Goal: Information Seeking & Learning: Find specific fact

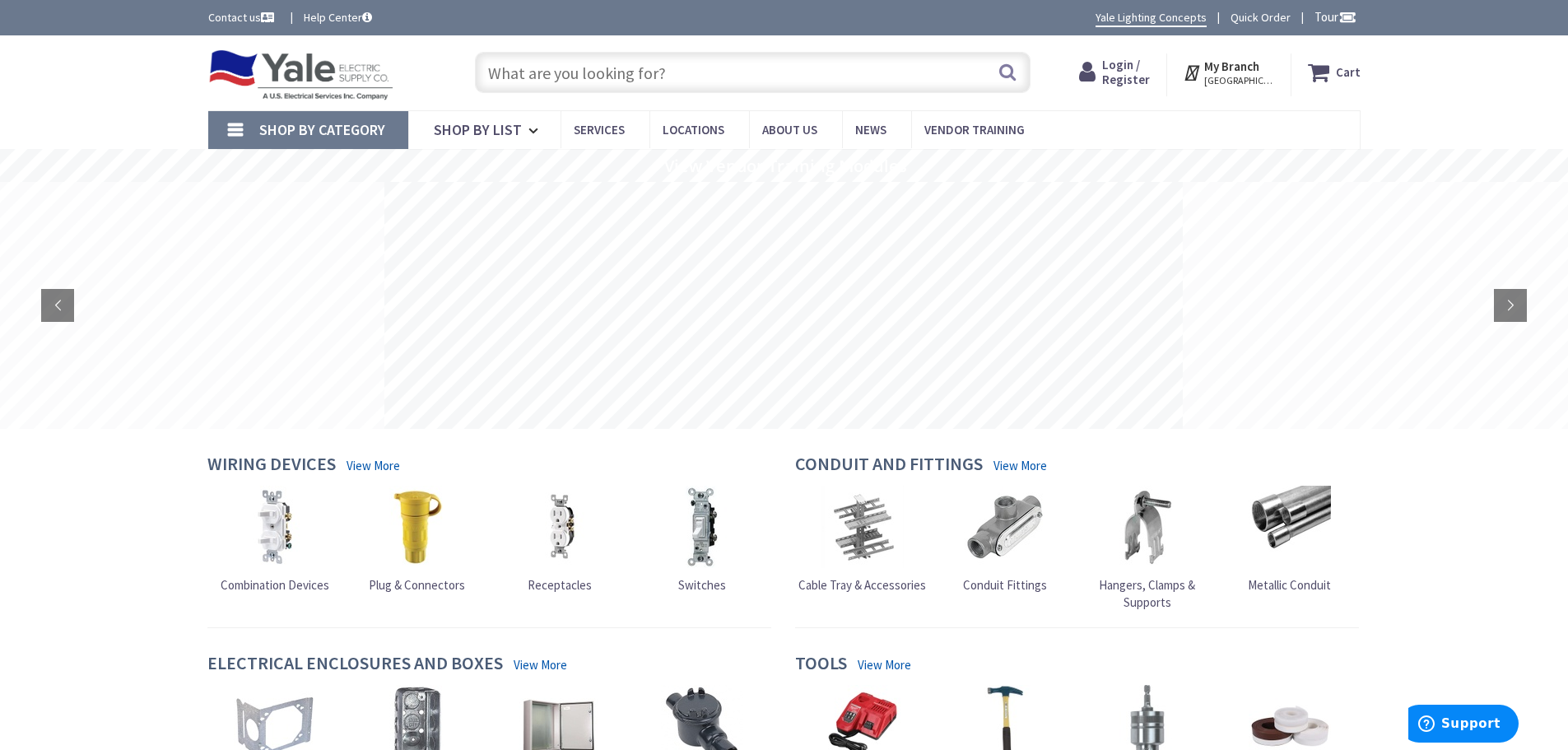
click at [784, 82] on input "text" at bounding box center [752, 72] width 555 height 42
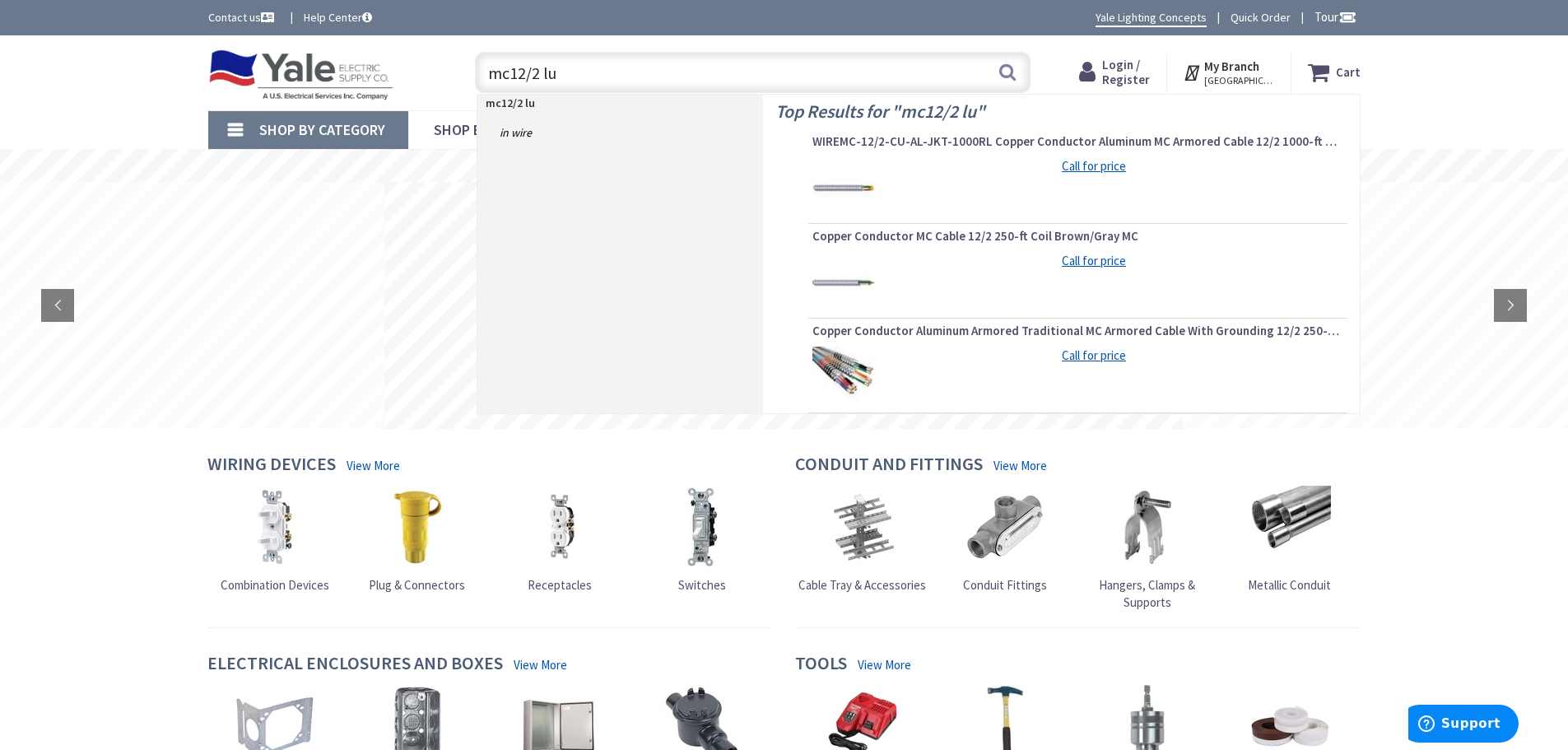
type input "mc12/2 lum"
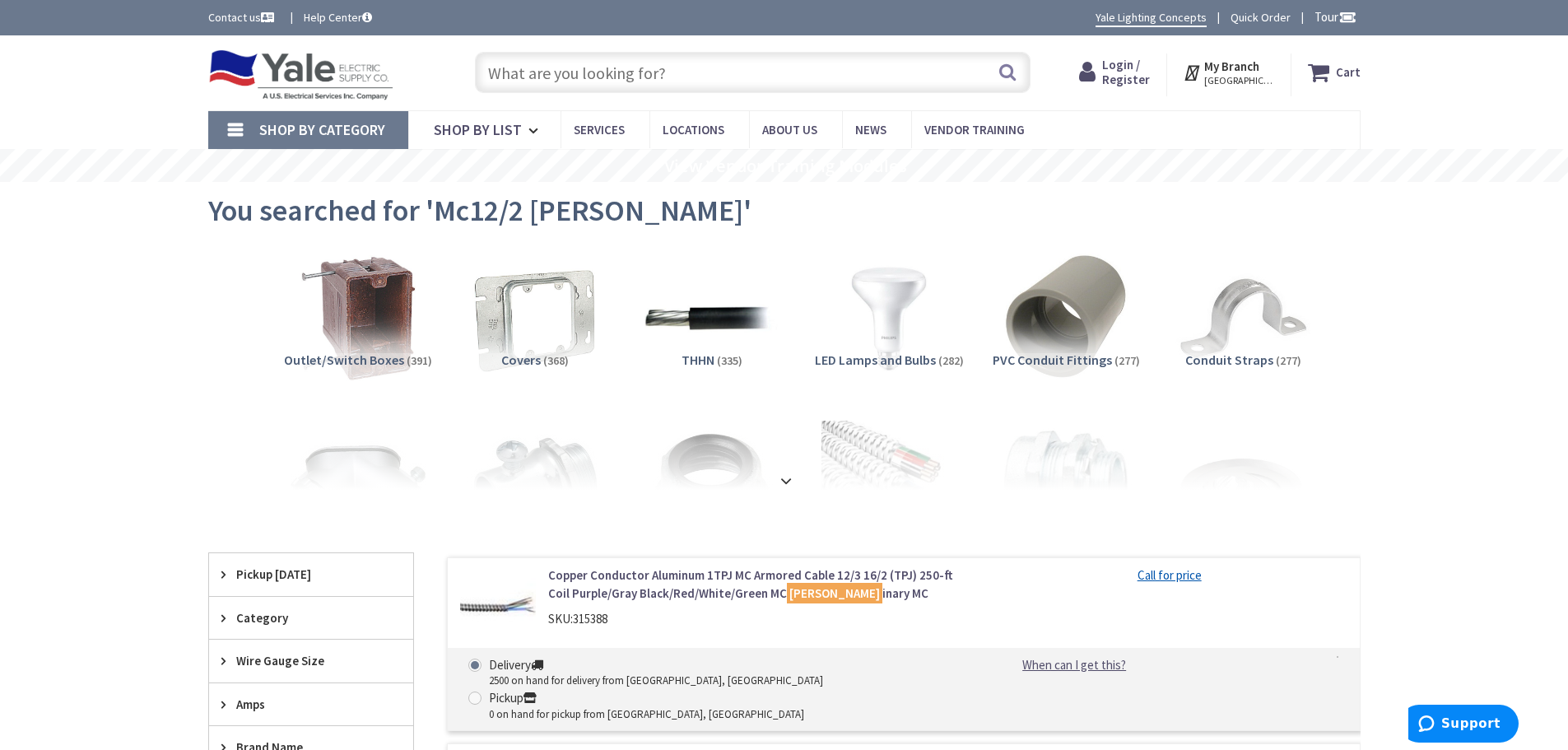
click at [644, 67] on input "text" at bounding box center [752, 72] width 555 height 42
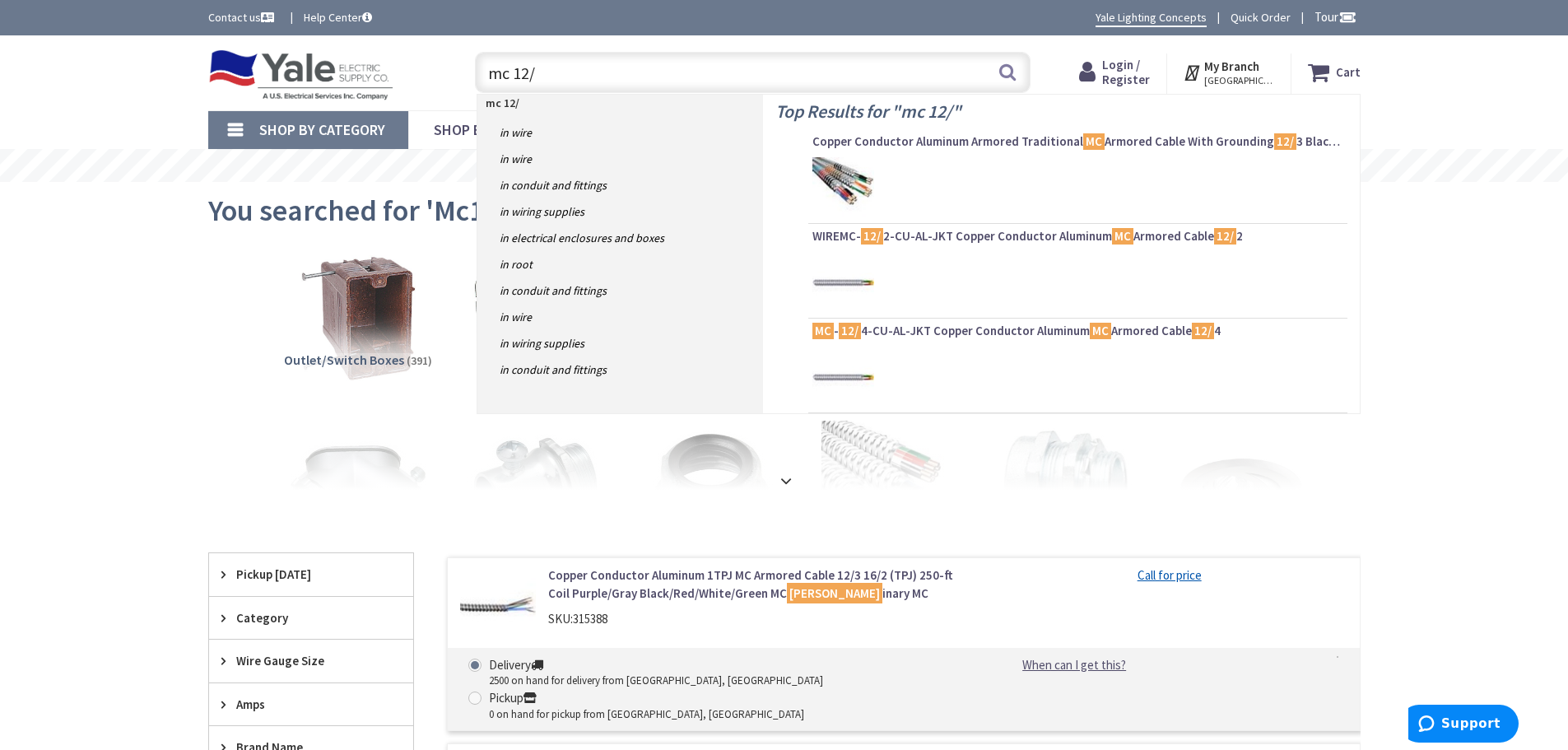
type input "mc 12/2"
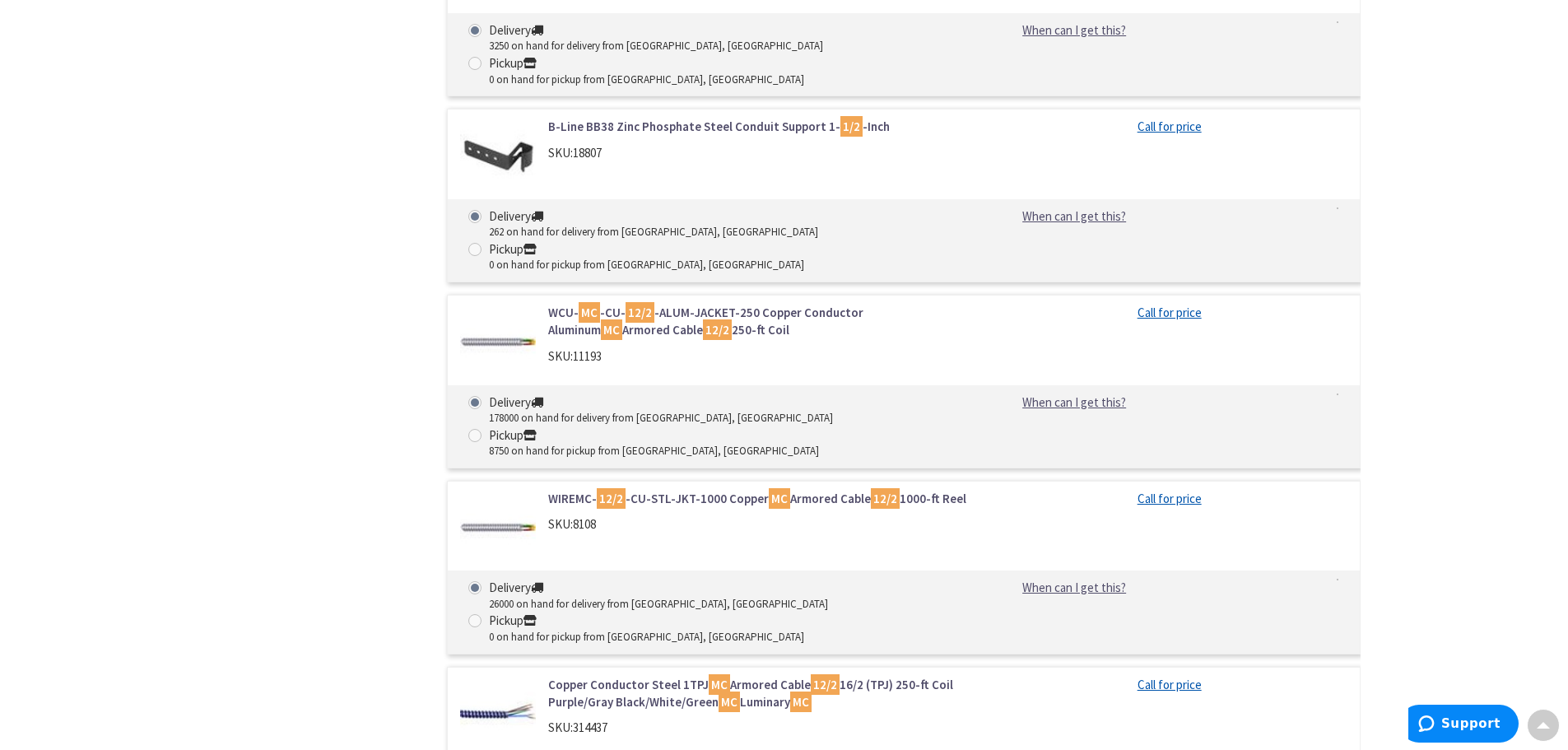
scroll to position [1812, 0]
